Goal: Find specific page/section: Find specific page/section

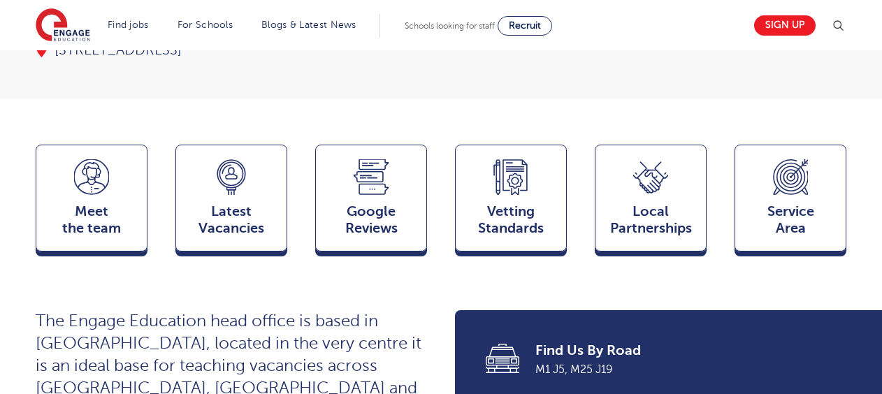
scroll to position [340, 0]
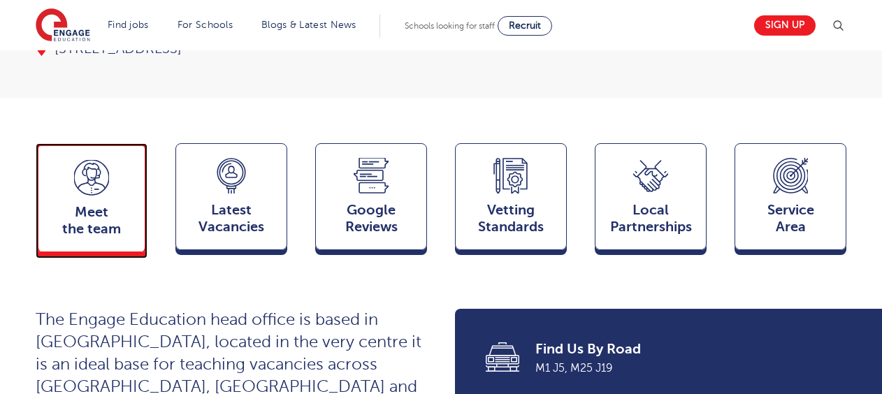
click at [86, 217] on link "Meet the team Team" at bounding box center [92, 200] width 112 height 115
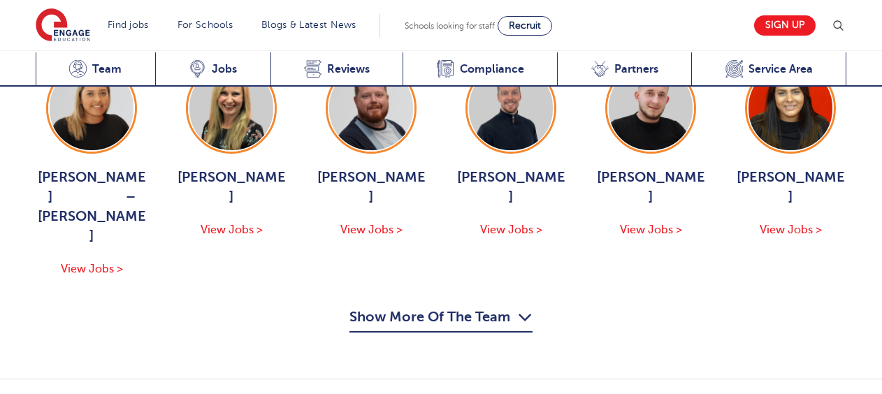
scroll to position [1531, 0]
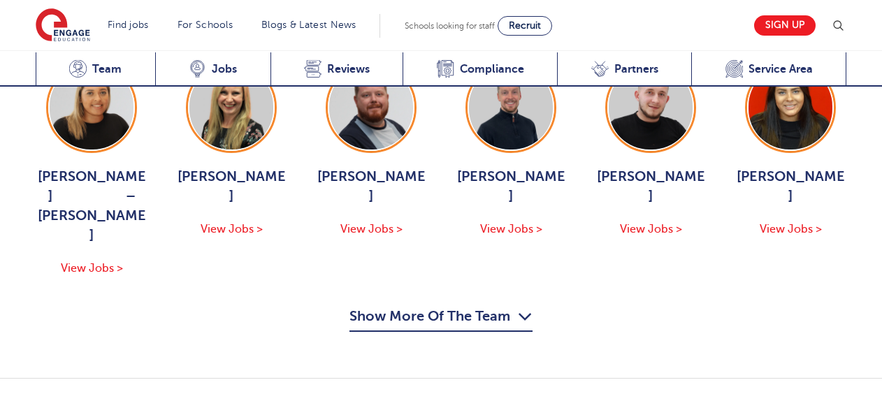
click at [430, 305] on button "Show More Of The Team" at bounding box center [440, 318] width 183 height 27
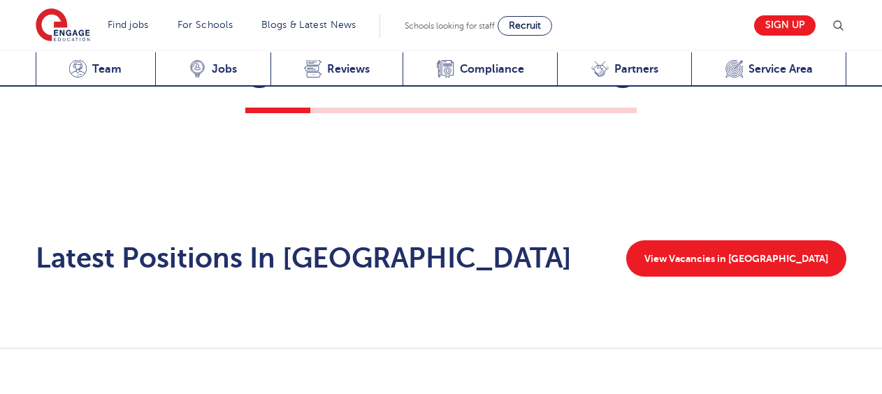
scroll to position [2785, 0]
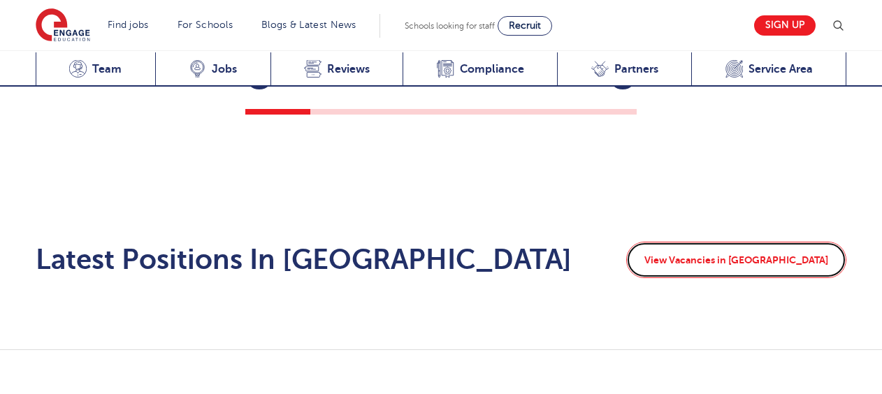
click at [779, 242] on link "View Vacancies in Watford" at bounding box center [736, 260] width 220 height 36
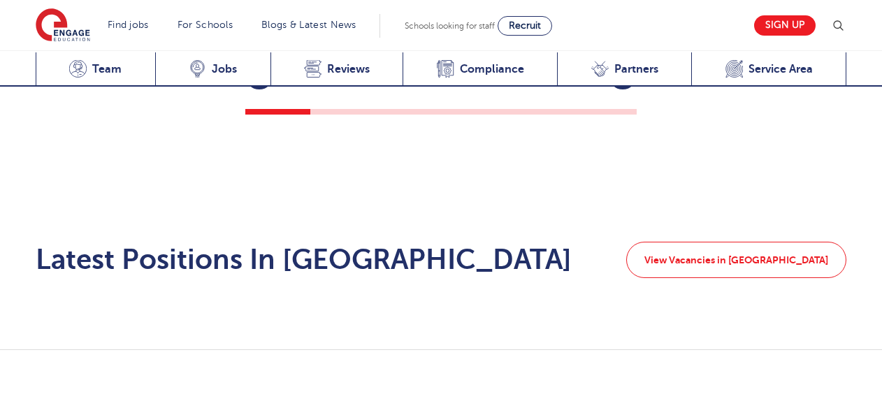
scroll to position [1388, 0]
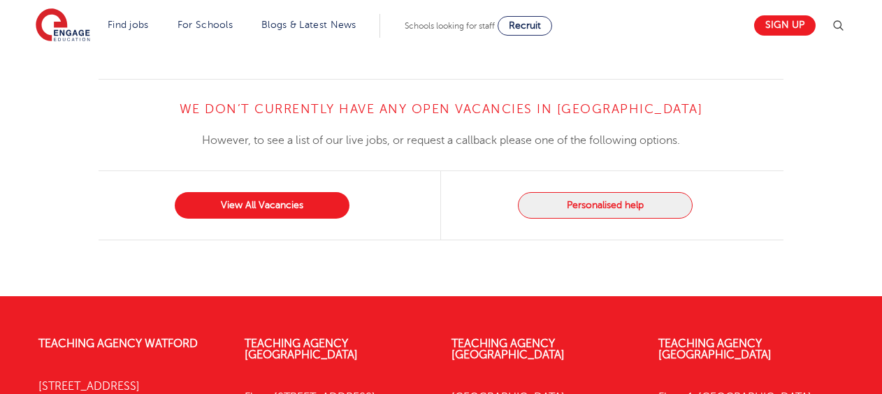
scroll to position [1670, 0]
